Goal: Information Seeking & Learning: Find specific fact

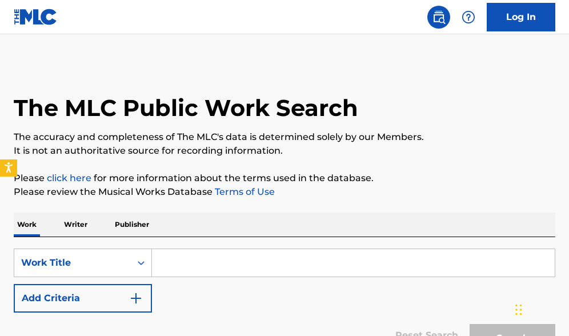
click at [195, 259] on input "Search Form" at bounding box center [353, 262] width 403 height 27
type input "get away now"
click at [513, 335] on button "Search" at bounding box center [513, 338] width 86 height 29
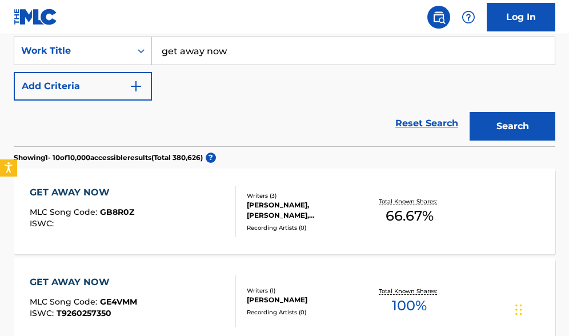
scroll to position [214, 0]
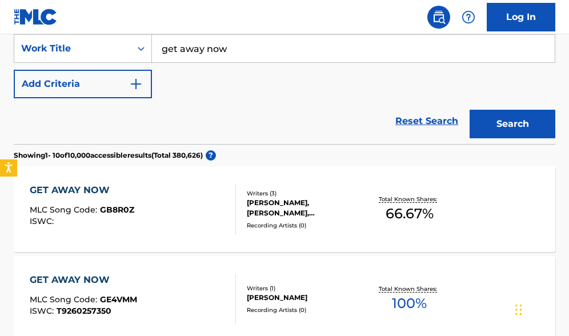
click at [315, 211] on div "[PERSON_NAME], [PERSON_NAME], [PERSON_NAME] [PERSON_NAME]" at bounding box center [306, 208] width 118 height 21
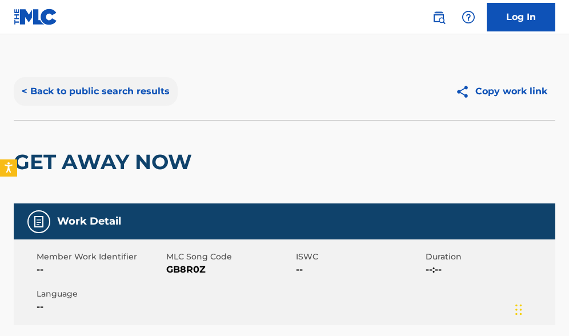
click at [83, 93] on button "< Back to public search results" at bounding box center [96, 91] width 164 height 29
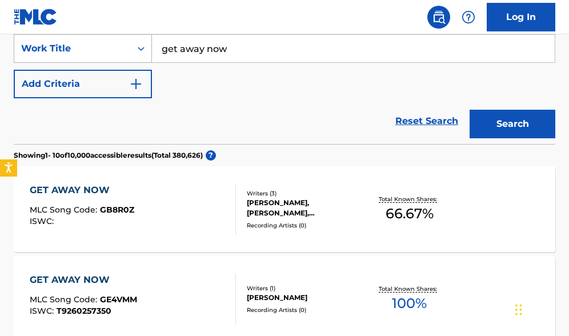
drag, startPoint x: 249, startPoint y: 45, endPoint x: 111, endPoint y: 38, distance: 137.9
click at [111, 38] on div "SearchWithCriteriaf72fd77c-2f19-49fe-b1fc-e36331ed3184 Work Title get away now" at bounding box center [285, 48] width 542 height 29
type input "mr. right"
click at [131, 85] on img "Search Form" at bounding box center [136, 84] width 14 height 14
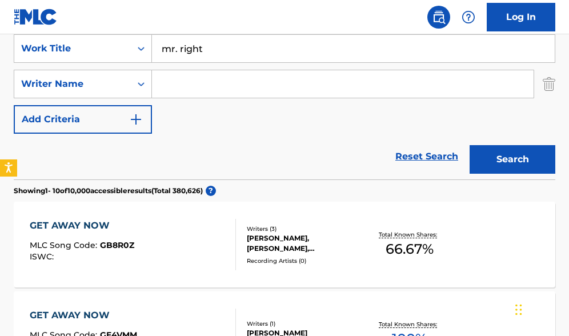
click at [195, 85] on input "Search Form" at bounding box center [343, 83] width 382 height 27
type input "[PERSON_NAME]"
click at [513, 159] on button "Search" at bounding box center [513, 159] width 86 height 29
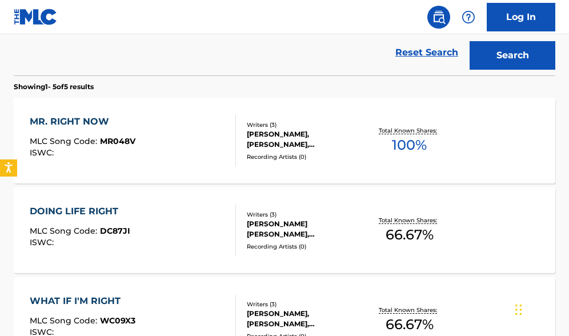
scroll to position [329, 0]
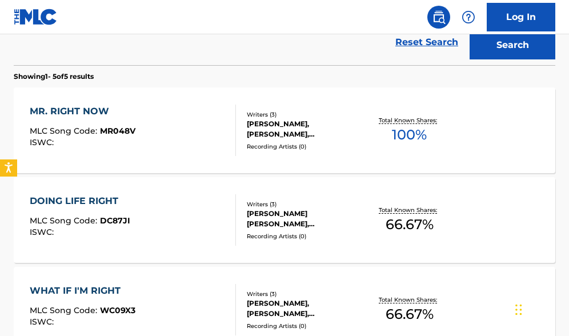
click at [291, 128] on div "[PERSON_NAME], [PERSON_NAME], [PERSON_NAME]" at bounding box center [306, 129] width 118 height 21
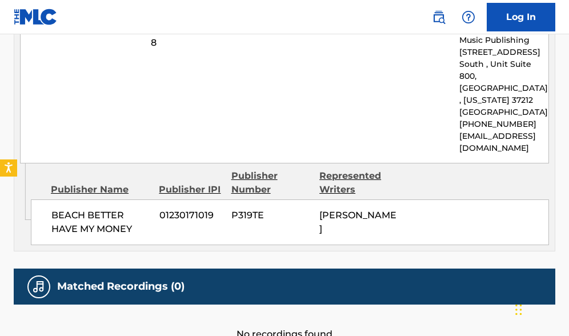
scroll to position [1849, 0]
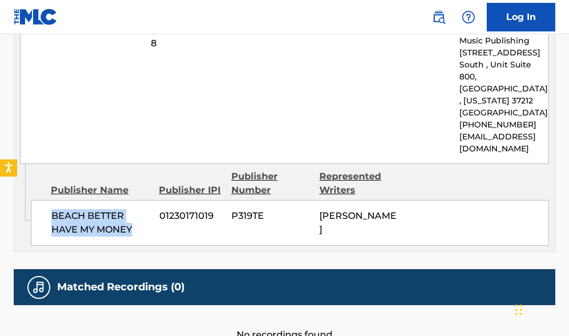
drag, startPoint x: 51, startPoint y: 136, endPoint x: 135, endPoint y: 146, distance: 84.6
click at [135, 209] on span "BEACH BETTER HAVE MY MONEY" at bounding box center [100, 222] width 99 height 27
copy span "BEACH BETTER HAVE MY MONEY"
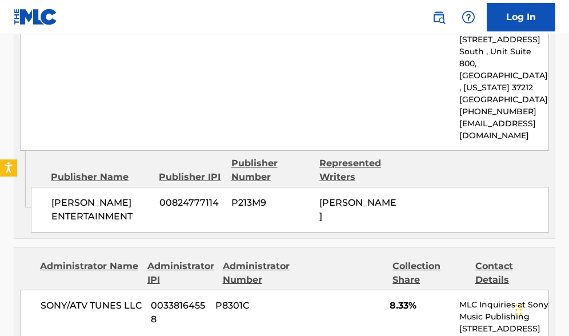
scroll to position [1566, 0]
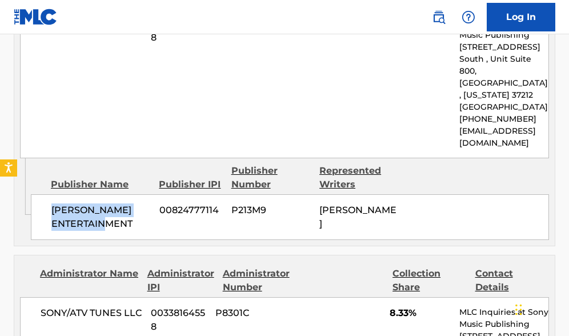
drag, startPoint x: 53, startPoint y: 146, endPoint x: 140, endPoint y: 154, distance: 87.2
click at [140, 203] on span "[PERSON_NAME] ENTERTAINMENT" at bounding box center [100, 216] width 99 height 27
copy span "[PERSON_NAME] ENTERTAINMENT"
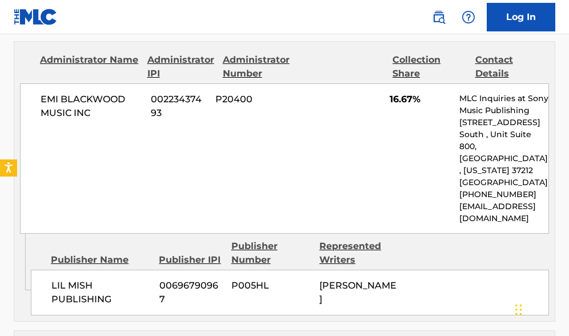
scroll to position [1202, 0]
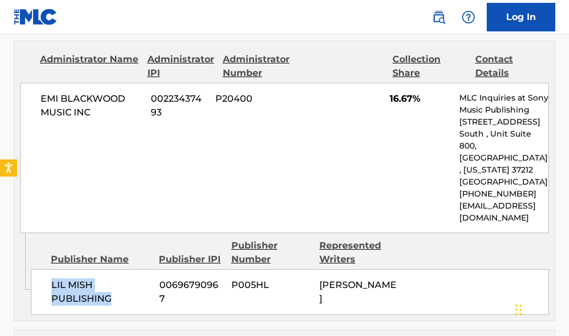
drag, startPoint x: 53, startPoint y: 232, endPoint x: 124, endPoint y: 250, distance: 73.7
click at [124, 278] on span "LIL MISH PUBLISHING" at bounding box center [100, 291] width 99 height 27
copy span "LIL MISH PUBLISHING"
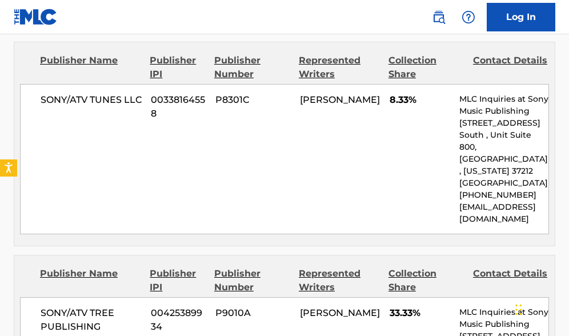
scroll to position [768, 0]
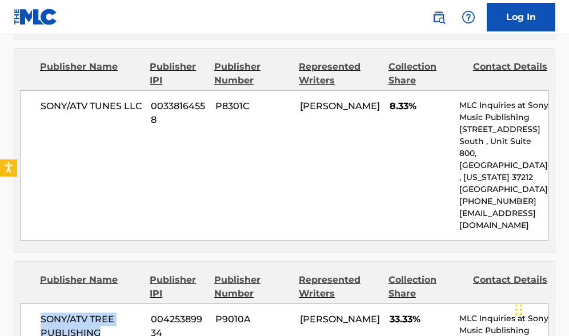
drag, startPoint x: 105, startPoint y: 309, endPoint x: 42, endPoint y: 291, distance: 65.5
click at [42, 313] on span "SONY/ATV TREE PUBLISHING" at bounding box center [92, 326] width 102 height 27
copy span "SONY/ATV TREE PUBLISHING"
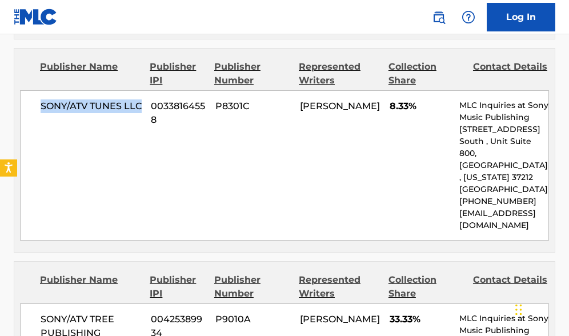
drag, startPoint x: 142, startPoint y: 92, endPoint x: 29, endPoint y: 90, distance: 113.2
click at [29, 90] on div "SONY/ATV TUNES LLC 00338164558 P8301C [PERSON_NAME] 8.33% MLC Inquiries at Sony…" at bounding box center [284, 165] width 529 height 150
copy span "SONY/ATV TUNES LLC"
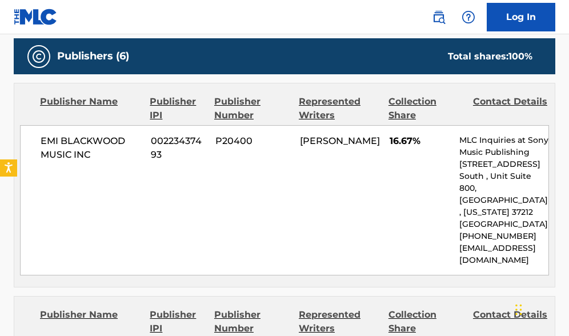
scroll to position [519, 0]
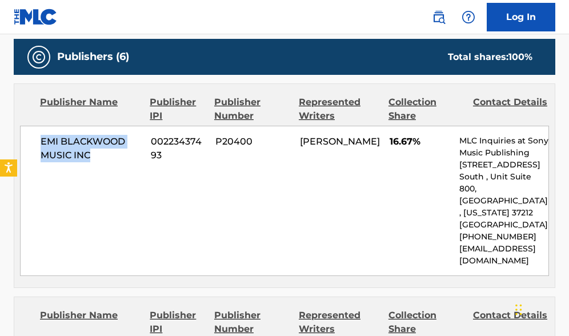
drag, startPoint x: 97, startPoint y: 156, endPoint x: 38, endPoint y: 142, distance: 60.0
click at [38, 142] on div "EMI [PERSON_NAME] MUSIC INC 00223437493 P20400 [PERSON_NAME] 16.67% MLC Inquiri…" at bounding box center [284, 201] width 529 height 150
copy span "EMI BLACKWOOD MUSIC INC"
